Goal: Communication & Community: Answer question/provide support

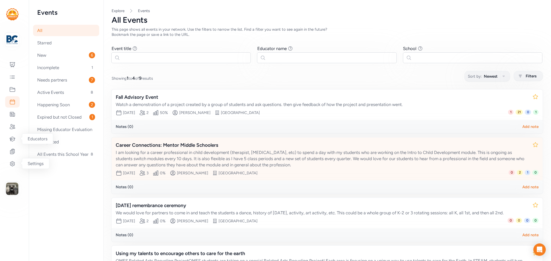
scroll to position [29, 0]
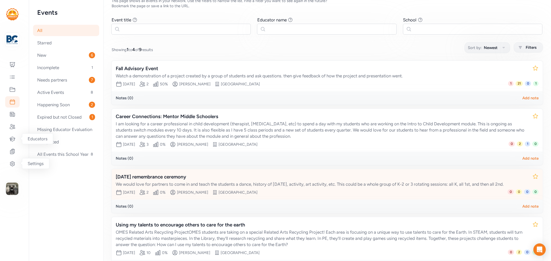
click at [169, 176] on div "Day of the dead remembrance ceremony" at bounding box center [322, 177] width 413 height 7
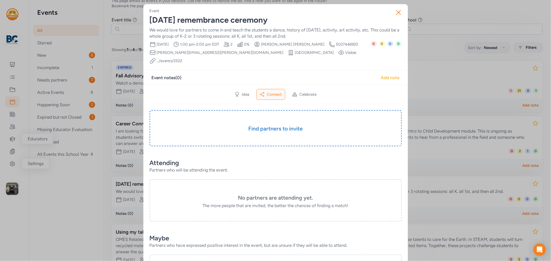
click at [388, 75] on div "Add note" at bounding box center [390, 78] width 19 height 6
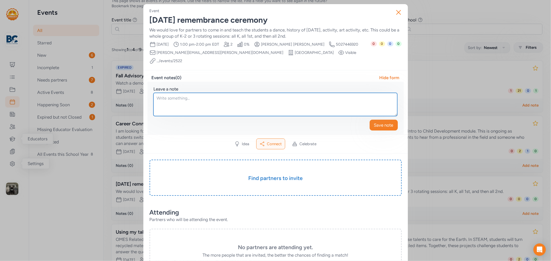
click at [205, 96] on textarea at bounding box center [275, 104] width 244 height 23
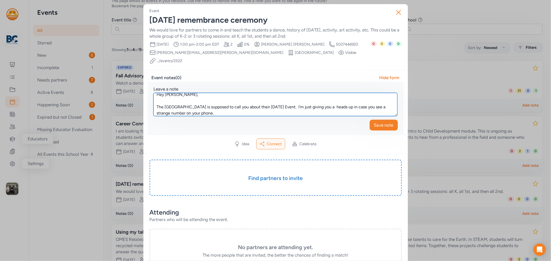
type textarea "Hey Rachel, The Oldham County History Center is supposed to call you about thei…"
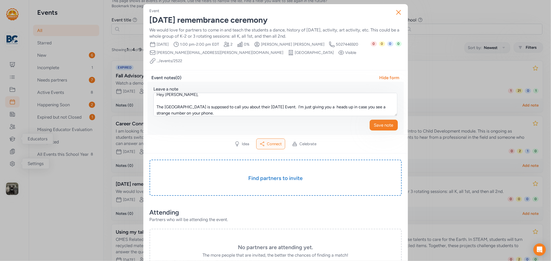
click at [366, 120] on div "Save note" at bounding box center [276, 125] width 244 height 10
click at [371, 120] on button "Save note" at bounding box center [384, 125] width 28 height 11
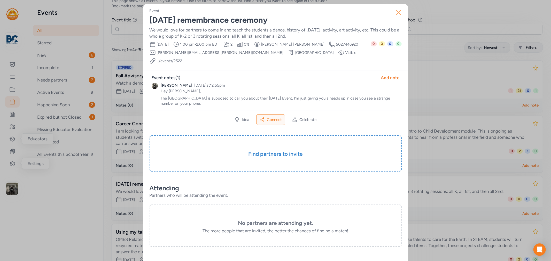
click at [395, 12] on icon "button" at bounding box center [399, 12] width 8 height 8
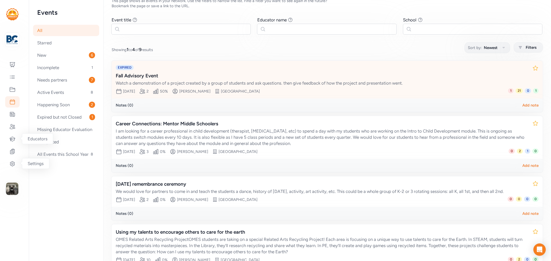
click at [190, 84] on div "Watch a demonstration of a project created by a group of students and ask quest…" at bounding box center [322, 83] width 413 height 6
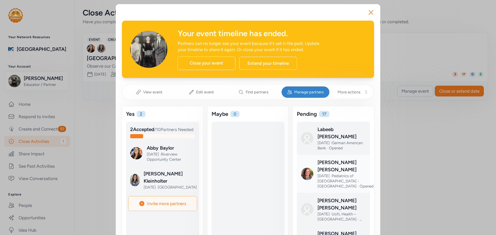
click at [331, 161] on div at bounding box center [337, 178] width 73 height 38
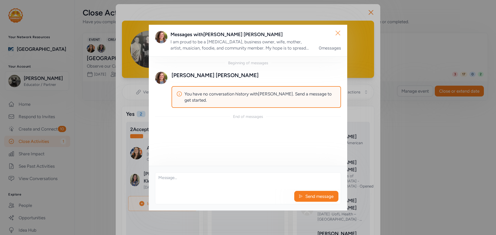
click at [338, 31] on icon "button" at bounding box center [338, 33] width 8 height 8
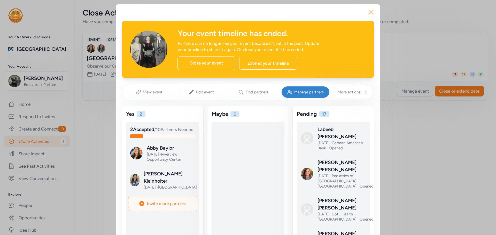
click at [368, 12] on icon "button" at bounding box center [371, 12] width 8 height 8
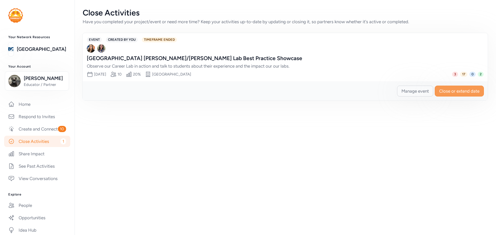
click at [451, 90] on span "Close or extend date" at bounding box center [459, 91] width 40 height 6
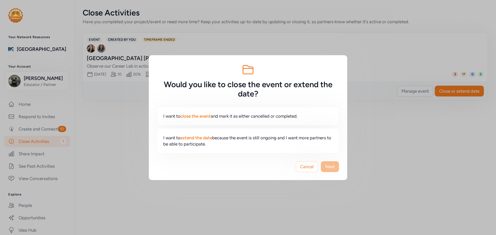
click at [337, 165] on button "Next" at bounding box center [330, 166] width 18 height 11
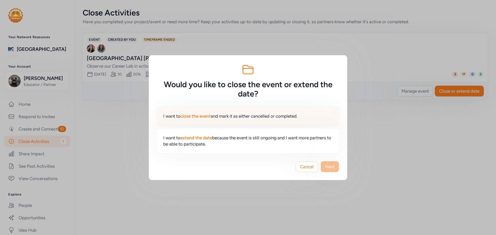
click at [218, 117] on span "I want to close the event and mark it as either cancelled or completed." at bounding box center [230, 116] width 134 height 6
click at [335, 168] on button "Next" at bounding box center [330, 166] width 18 height 11
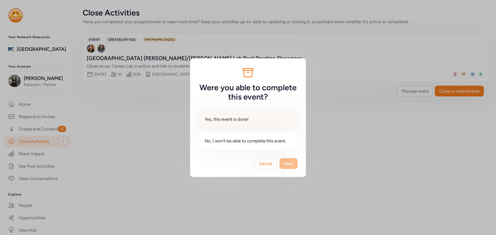
click at [240, 117] on span "Yes, this event is done!" at bounding box center [227, 119] width 44 height 6
click at [289, 165] on span "Next" at bounding box center [288, 164] width 9 height 6
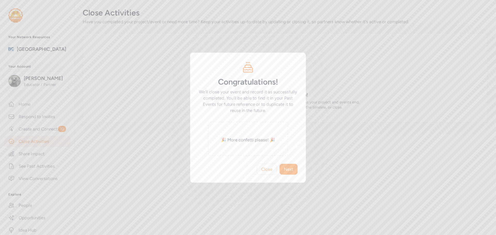
click at [289, 165] on button "Next" at bounding box center [289, 169] width 18 height 11
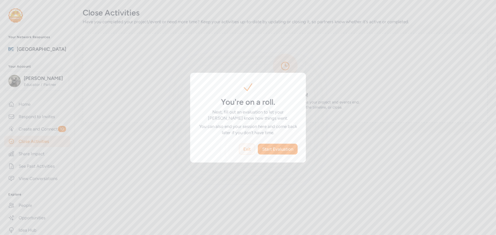
click at [247, 150] on span "Exit" at bounding box center [246, 149] width 7 height 6
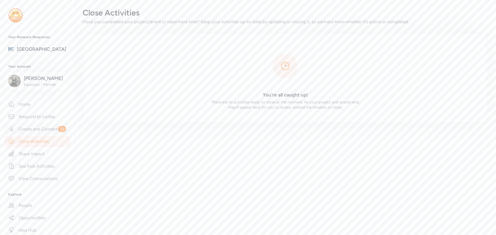
click at [37, 129] on link "Create and Connect 10" at bounding box center [37, 129] width 66 height 11
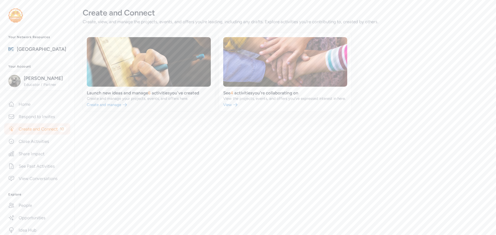
click at [107, 94] on link at bounding box center [149, 72] width 132 height 79
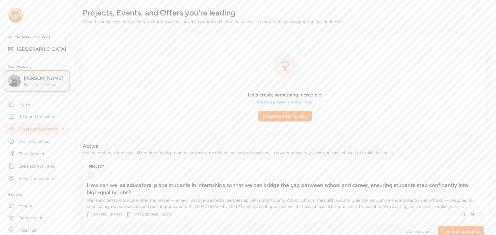
click at [26, 80] on span "[PERSON_NAME]" at bounding box center [45, 78] width 42 height 7
click at [18, 129] on link "Admin" at bounding box center [37, 131] width 64 height 10
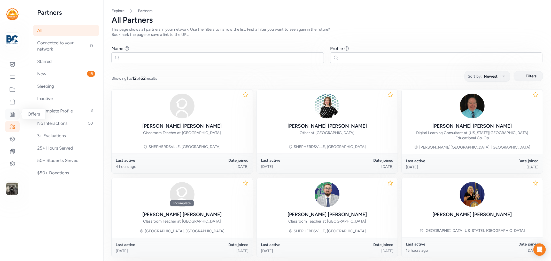
click at [9, 111] on div at bounding box center [12, 114] width 14 height 11
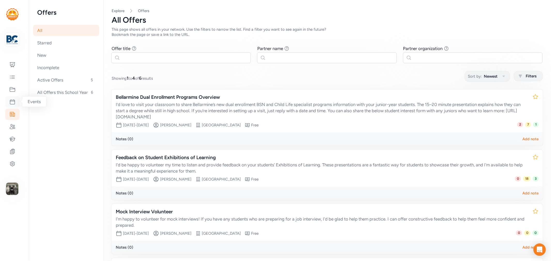
click at [10, 102] on icon at bounding box center [12, 102] width 5 height 5
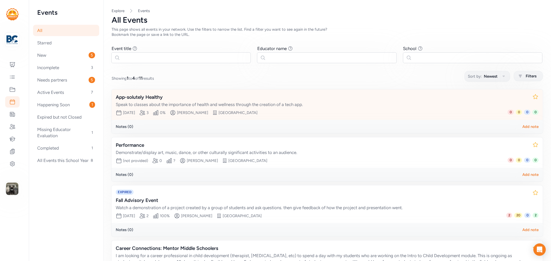
click at [153, 97] on div "App-solutely Healthy" at bounding box center [322, 97] width 413 height 7
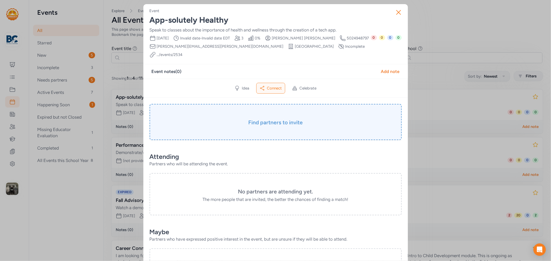
click at [282, 110] on div "Find partners to invite" at bounding box center [276, 122] width 252 height 36
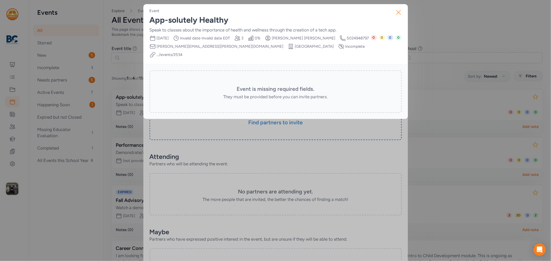
click at [399, 11] on icon "button" at bounding box center [399, 12] width 4 height 4
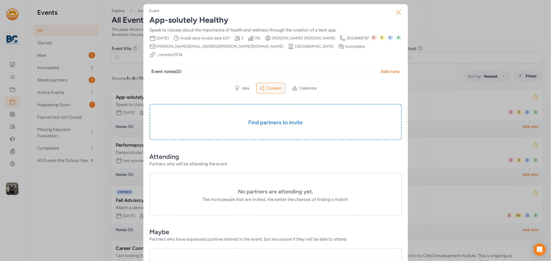
click at [395, 14] on icon "button" at bounding box center [399, 12] width 8 height 8
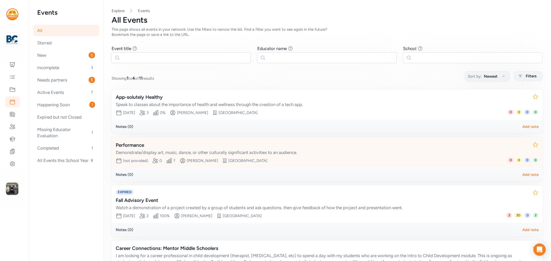
click at [138, 143] on div "Performance" at bounding box center [322, 145] width 413 height 7
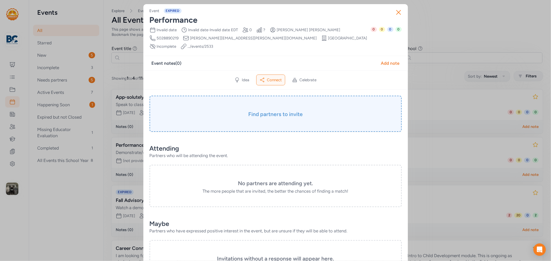
click at [274, 111] on h3 "Find partners to invite" at bounding box center [276, 114] width 226 height 7
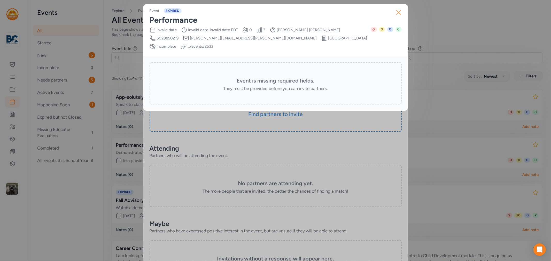
click at [397, 11] on icon "button" at bounding box center [399, 12] width 8 height 8
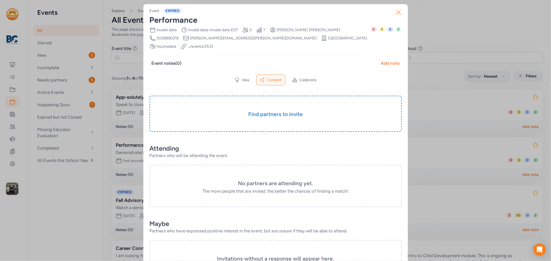
click at [398, 12] on icon "button" at bounding box center [399, 12] width 8 height 8
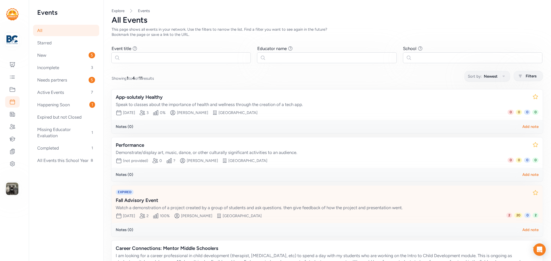
click at [141, 197] on div "Fall Advisory Event" at bounding box center [322, 200] width 413 height 7
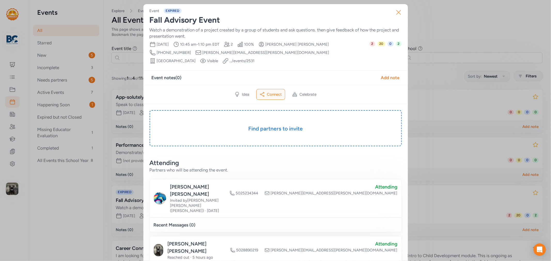
click at [402, 12] on button "Close" at bounding box center [398, 12] width 17 height 17
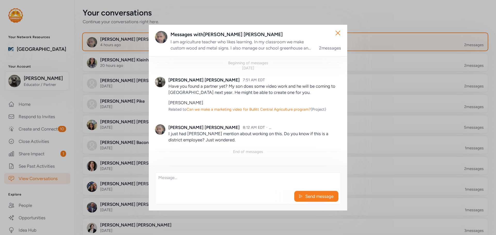
click at [225, 184] on textarea at bounding box center [248, 181] width 186 height 17
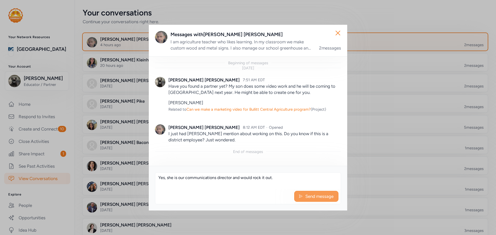
type textarea "Yes, she is our communications director and would rock it out."
click at [298, 196] on button "Send message" at bounding box center [316, 196] width 44 height 11
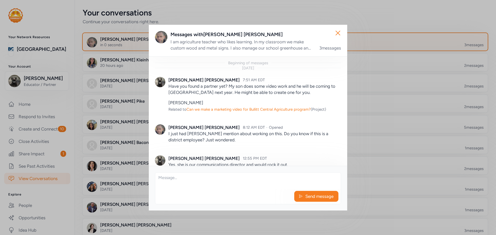
scroll to position [17, 0]
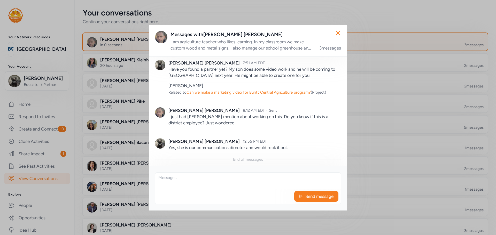
click at [171, 177] on textarea at bounding box center [248, 181] width 186 height 17
type textarea "I'm so glad she reached out."
click at [304, 200] on button "Send message" at bounding box center [316, 196] width 44 height 11
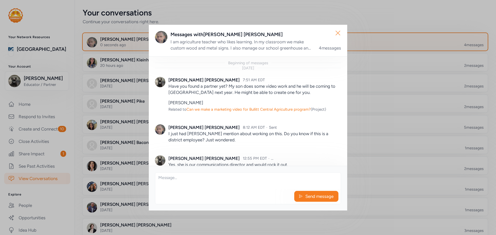
scroll to position [42, 0]
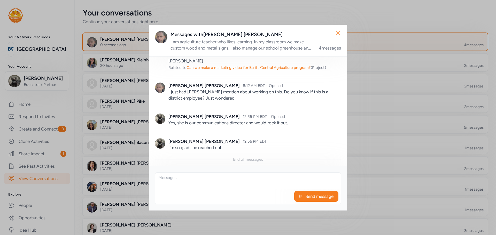
click at [340, 30] on icon "button" at bounding box center [338, 33] width 8 height 8
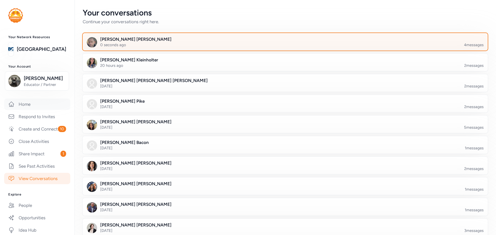
click at [24, 101] on link "Home" at bounding box center [37, 104] width 66 height 11
